Goal: Task Accomplishment & Management: Use online tool/utility

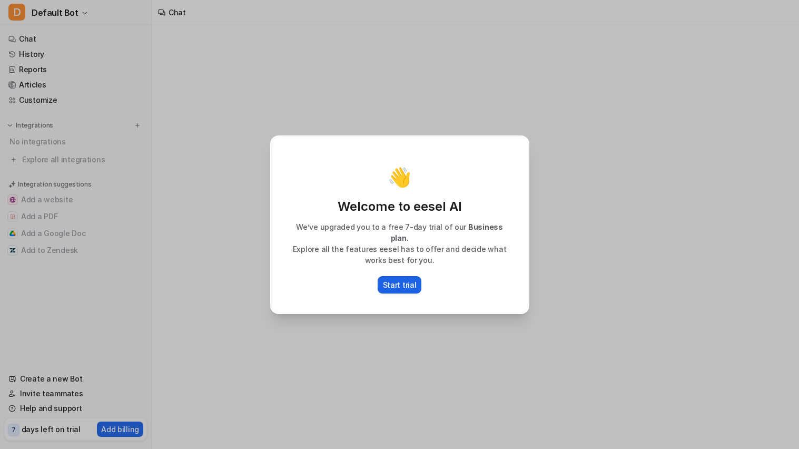
click at [397, 279] on p "Start trial" at bounding box center [400, 284] width 34 height 11
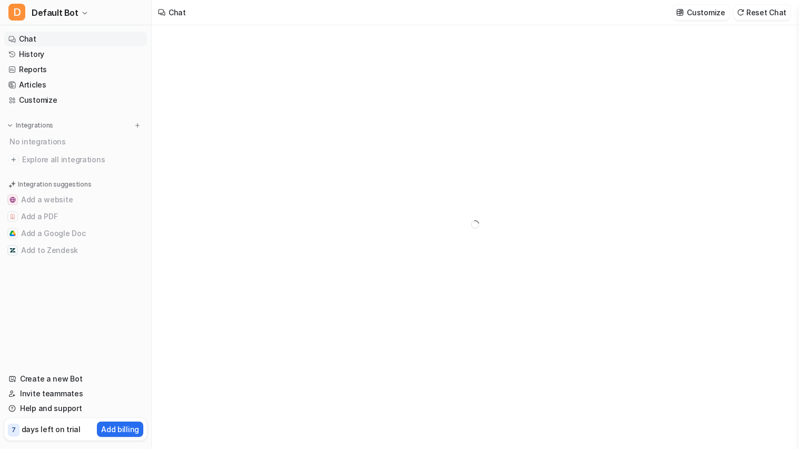
type textarea "**********"
